Goal: Transaction & Acquisition: Purchase product/service

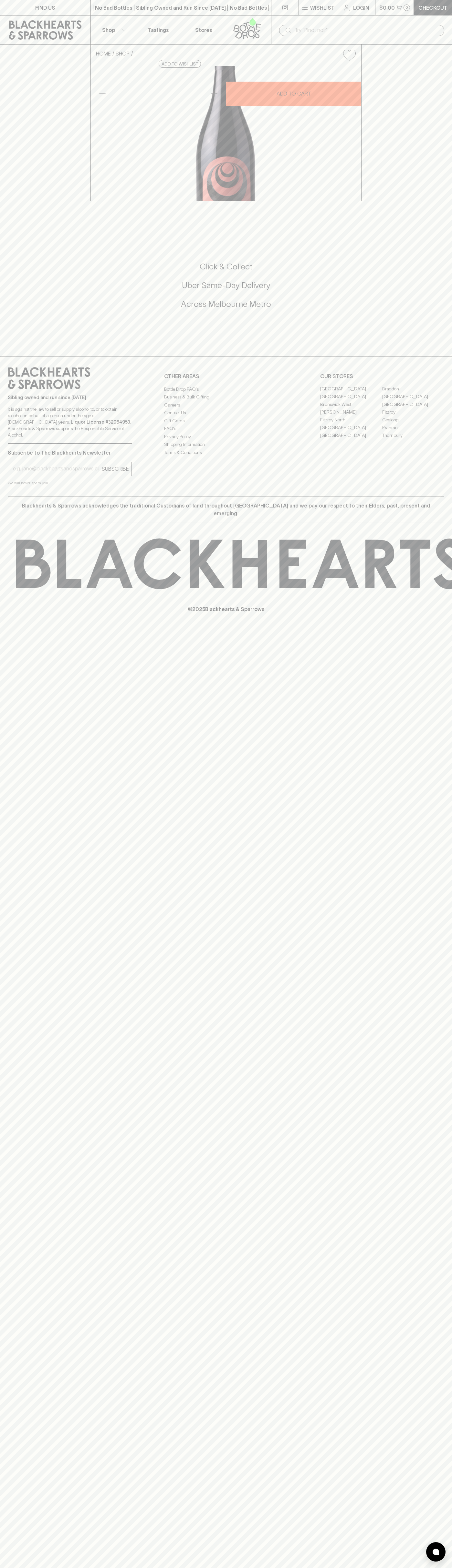
click at [451, 18] on div "​" at bounding box center [361, 30] width 181 height 29
click at [421, 1046] on div "FIND US | No Bad Bottles | Sibling Owned and Run Since [DATE] | No Bad Bottles …" at bounding box center [226, 784] width 452 height 1568
click at [405, 1567] on html "FIND US | No Bad Bottles | Sibling Owned and Run Since [DATE] | No Bad Bottles …" at bounding box center [226, 784] width 452 height 1568
click at [12, 1090] on div "FIND US | No Bad Bottles | Sibling Owned and Run Since [DATE] | No Bad Bottles …" at bounding box center [226, 784] width 452 height 1568
